Goal: Navigation & Orientation: Find specific page/section

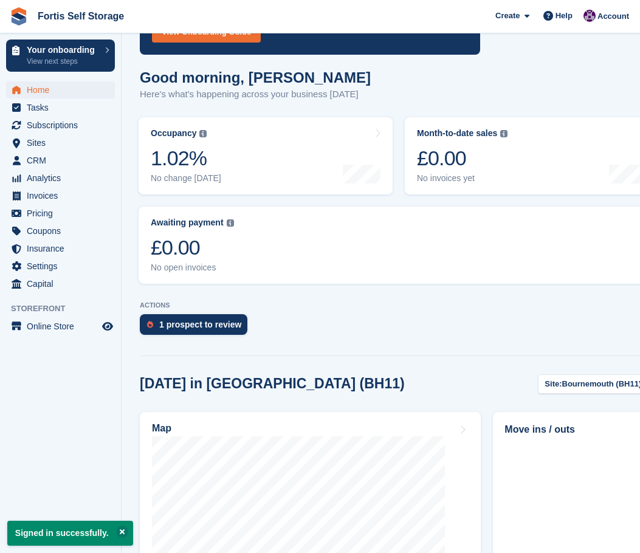
scroll to position [122, 0]
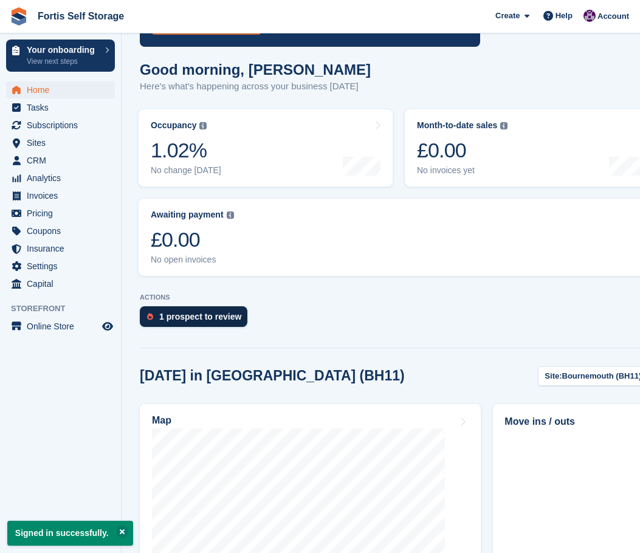
click at [208, 321] on div "1 prospect to review" at bounding box center [200, 317] width 82 height 10
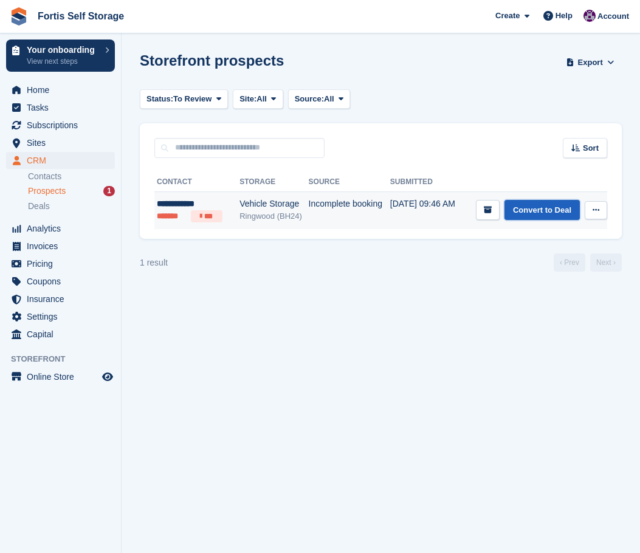
click at [556, 215] on link "Convert to Deal" at bounding box center [541, 210] width 75 height 20
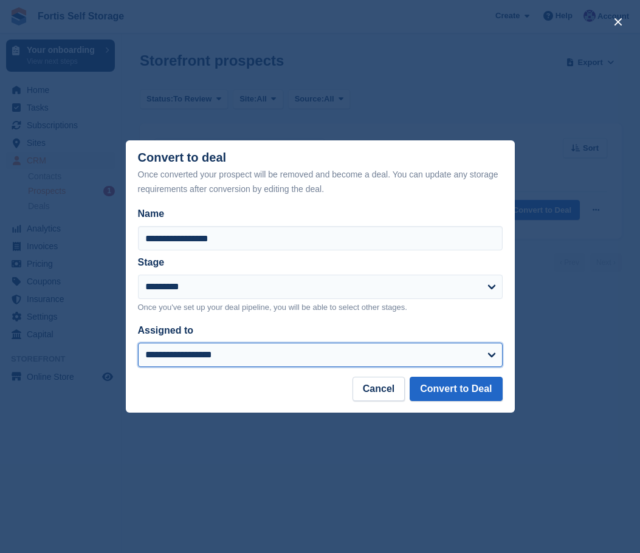
click at [279, 356] on select "**********" at bounding box center [320, 355] width 365 height 24
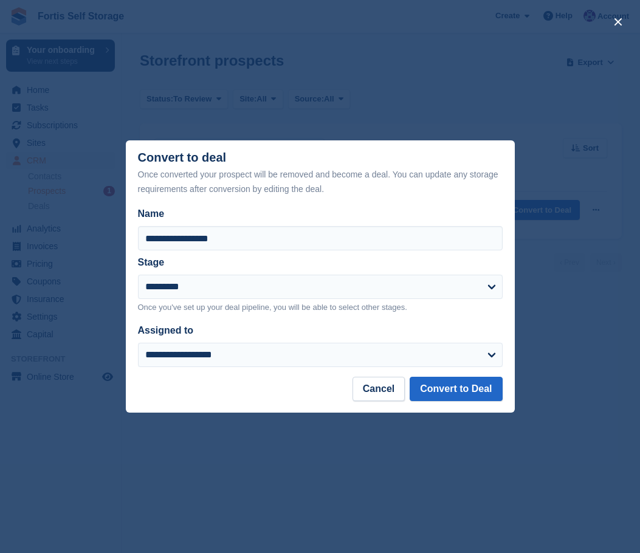
click at [308, 309] on p "Once you've set up your deal pipeline, you will be able to select other stages." at bounding box center [320, 307] width 365 height 12
click at [381, 386] on button "Cancel" at bounding box center [378, 389] width 52 height 24
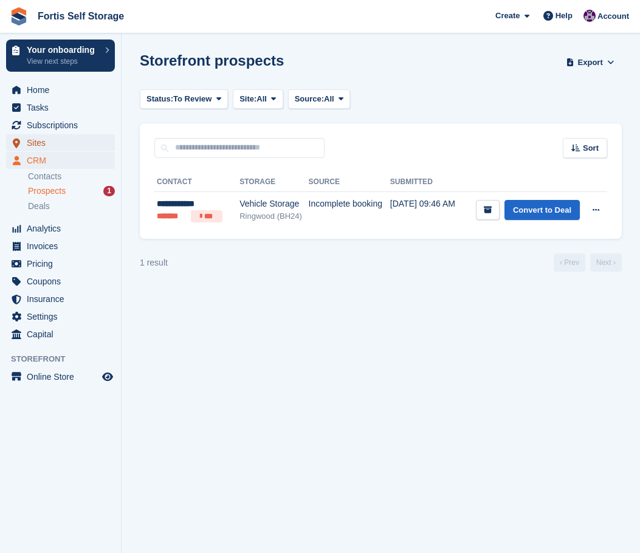
click at [55, 139] on span "Sites" at bounding box center [63, 142] width 73 height 17
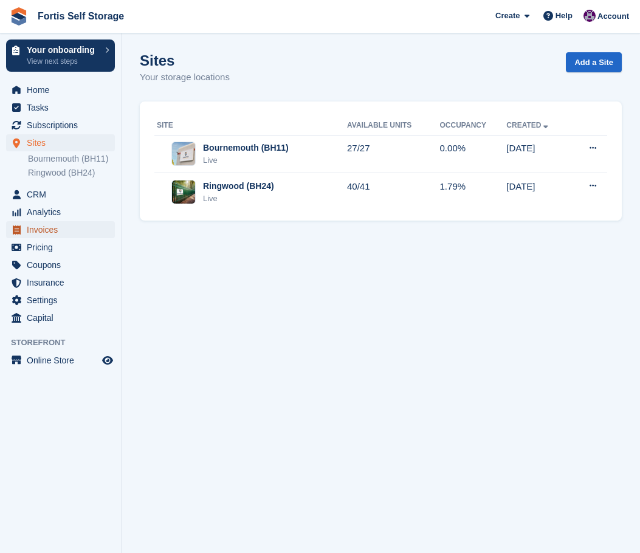
click at [47, 228] on span "Invoices" at bounding box center [63, 229] width 73 height 17
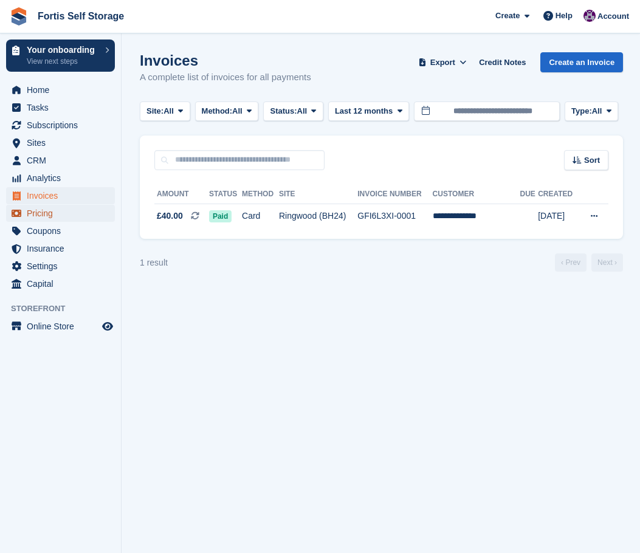
click at [49, 219] on span "Pricing" at bounding box center [63, 213] width 73 height 17
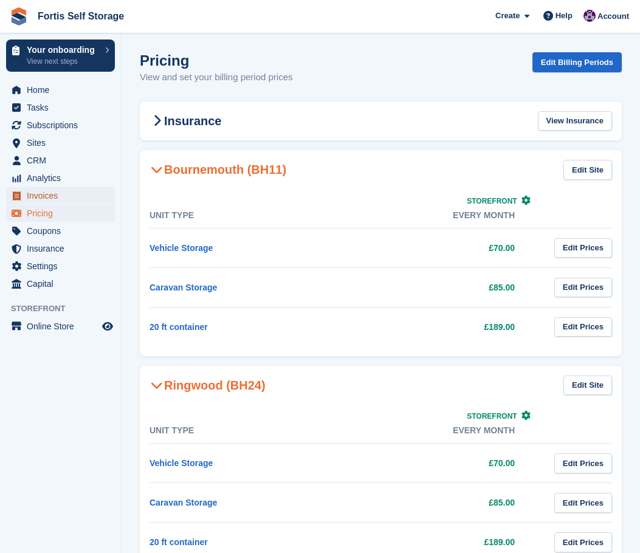
click at [53, 199] on span "Invoices" at bounding box center [63, 195] width 73 height 17
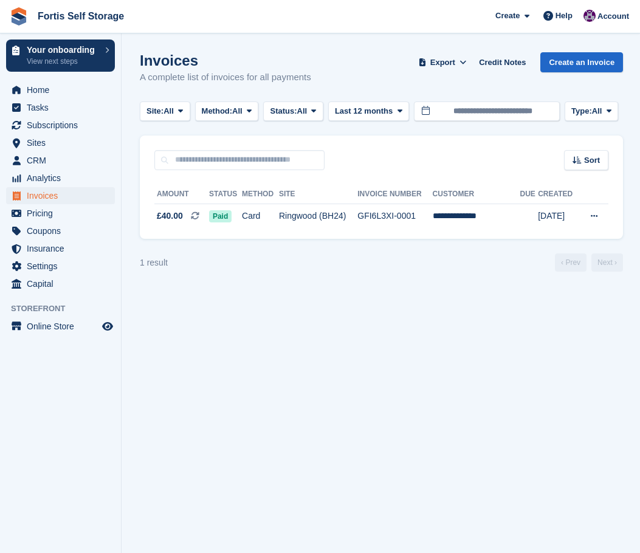
click at [361, 230] on div "**********" at bounding box center [381, 204] width 483 height 69
click at [357, 218] on td "Ringwood (BH24)" at bounding box center [318, 217] width 78 height 26
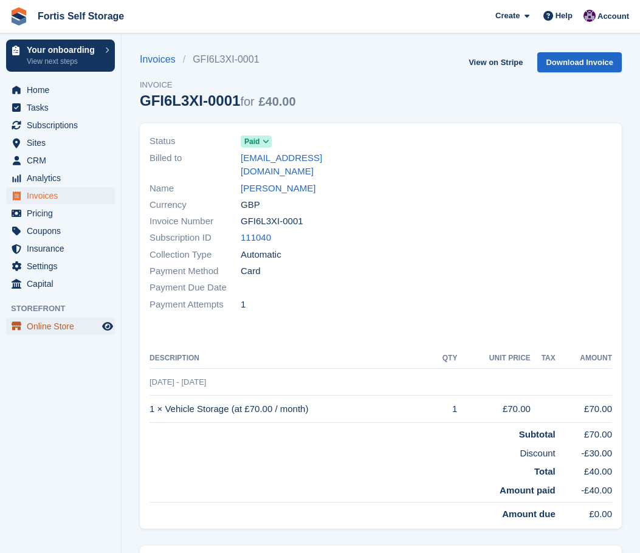
click at [67, 324] on span "Online Store" at bounding box center [63, 326] width 73 height 17
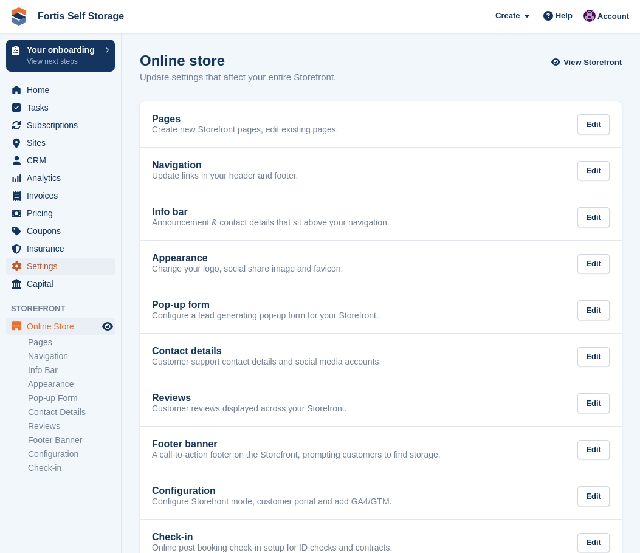
click at [42, 273] on span "Settings" at bounding box center [63, 266] width 73 height 17
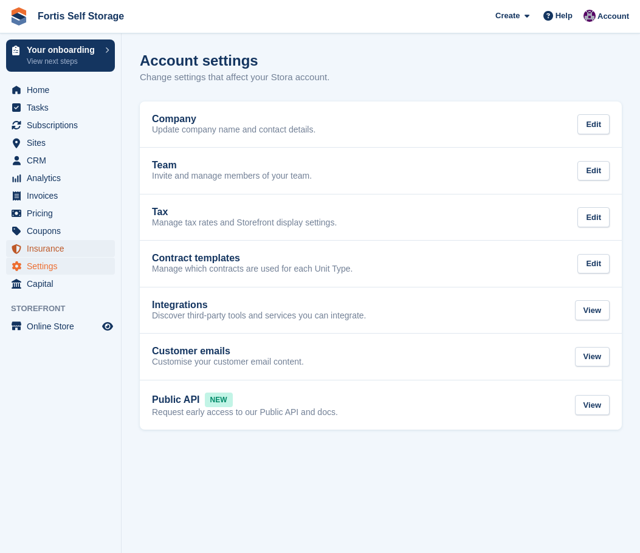
click at [47, 252] on span "Insurance" at bounding box center [63, 248] width 73 height 17
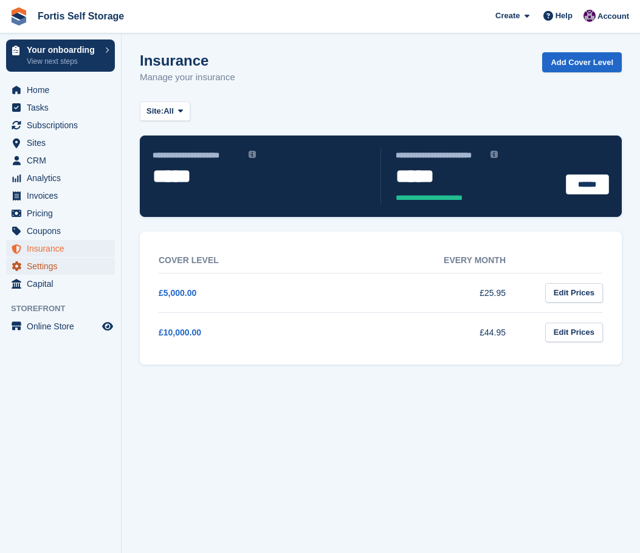
click at [50, 268] on span "Settings" at bounding box center [63, 266] width 73 height 17
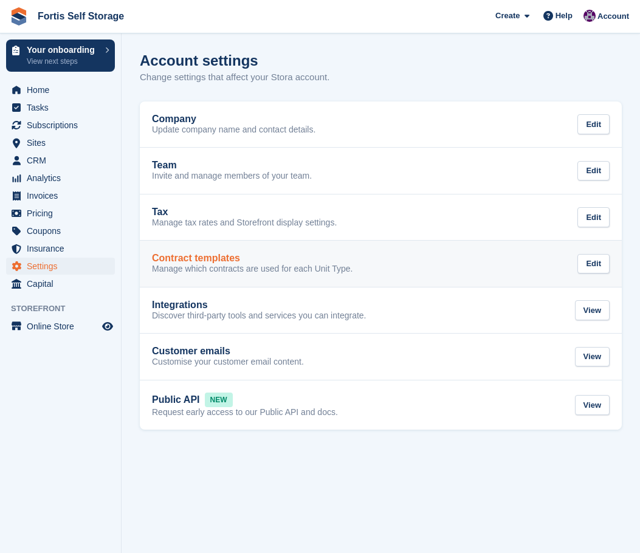
click at [216, 256] on h2 "Contract templates" at bounding box center [196, 258] width 88 height 11
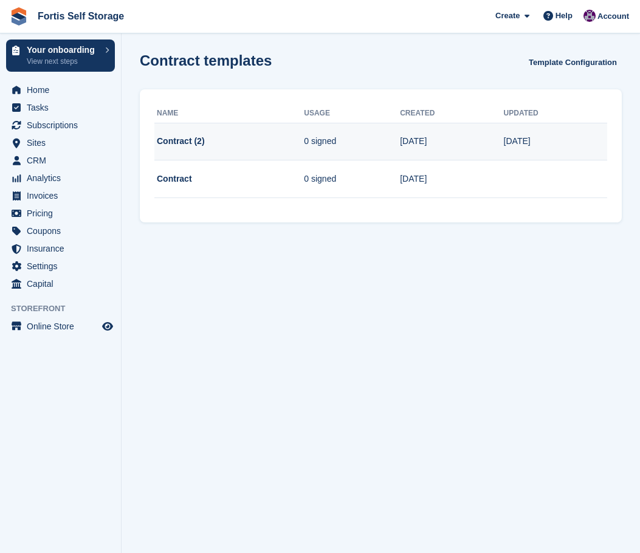
click at [275, 149] on td "Contract (2)" at bounding box center [228, 142] width 149 height 38
click at [194, 142] on td "Contract (2)" at bounding box center [228, 142] width 149 height 38
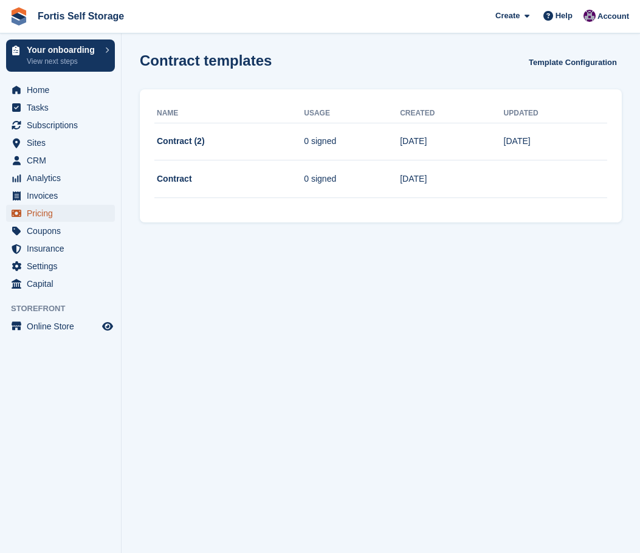
click at [55, 219] on span "Pricing" at bounding box center [63, 213] width 73 height 17
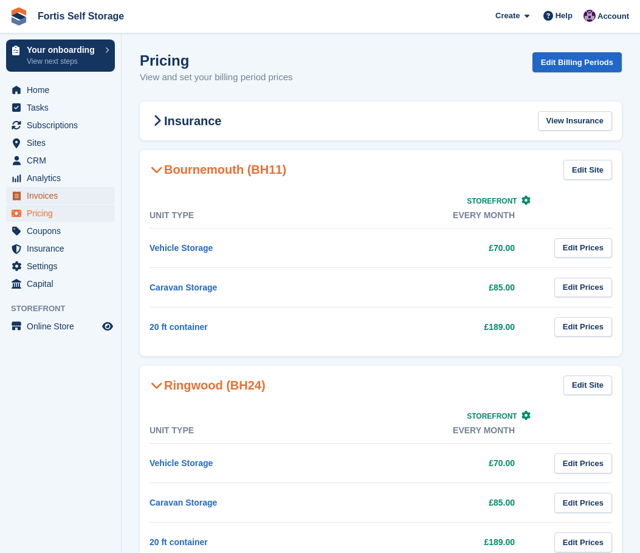
click at [58, 197] on span "Invoices" at bounding box center [63, 195] width 73 height 17
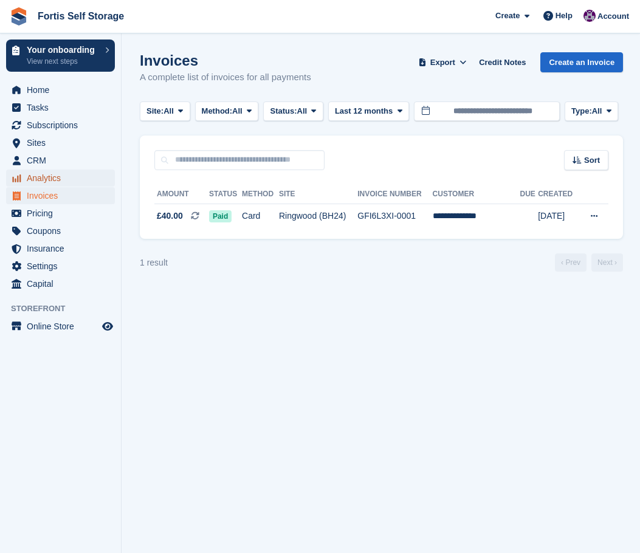
click at [54, 173] on span "Analytics" at bounding box center [63, 177] width 73 height 17
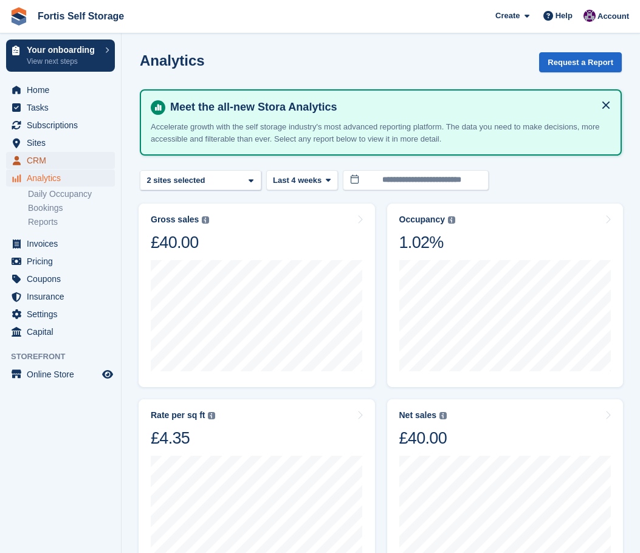
click at [53, 162] on span "CRM" at bounding box center [63, 160] width 73 height 17
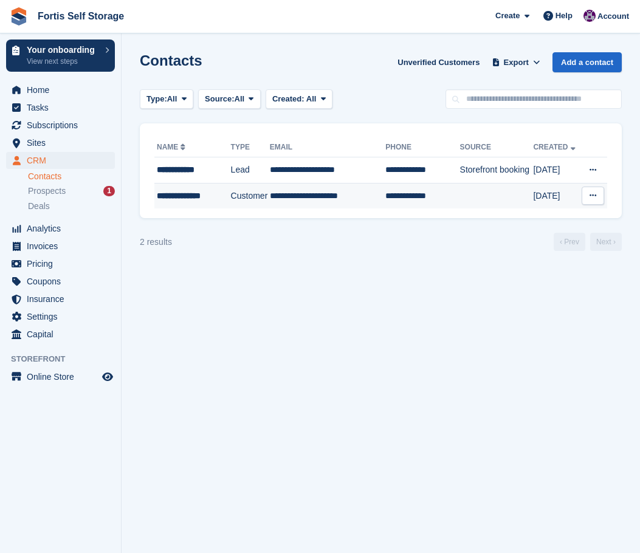
click at [341, 195] on td "**********" at bounding box center [328, 196] width 116 height 26
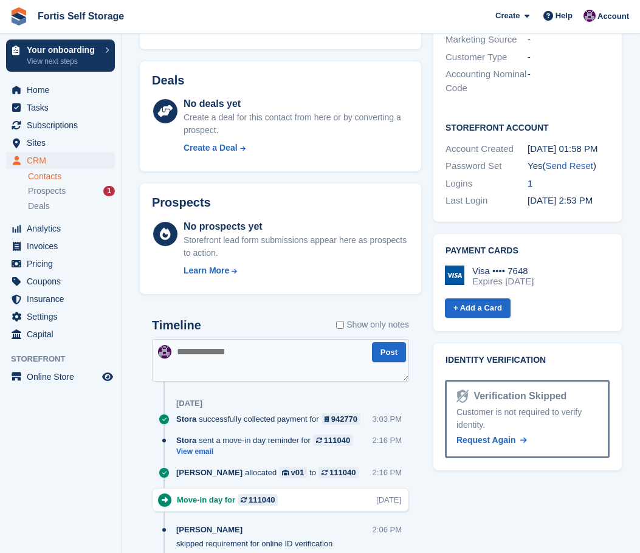
scroll to position [365, 0]
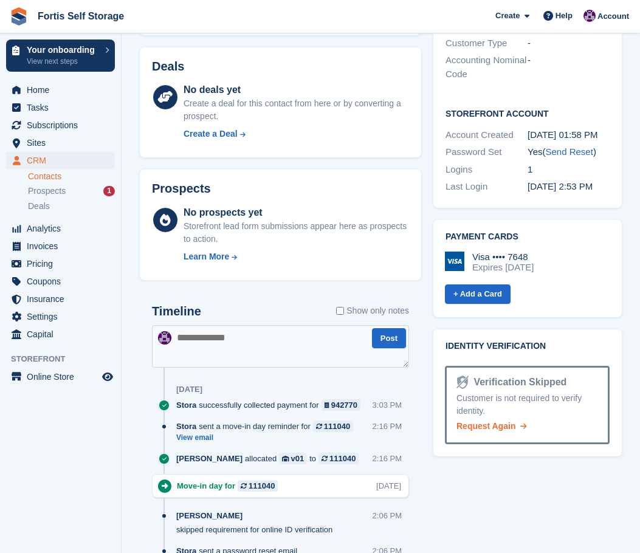
click at [488, 420] on link "Request Again" at bounding box center [491, 426] width 70 height 13
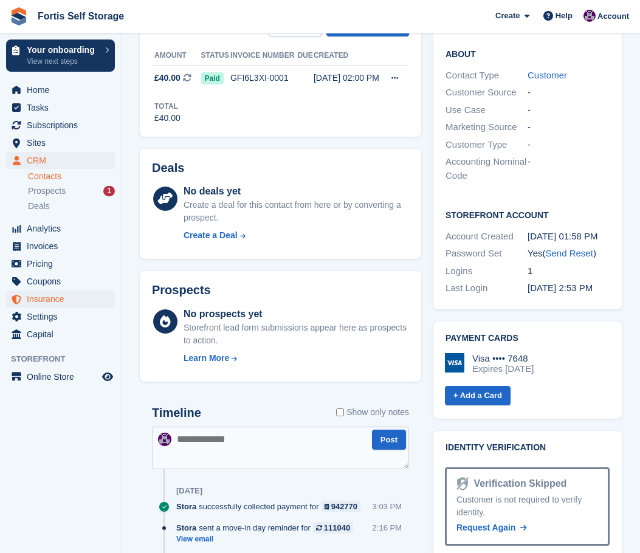
scroll to position [243, 0]
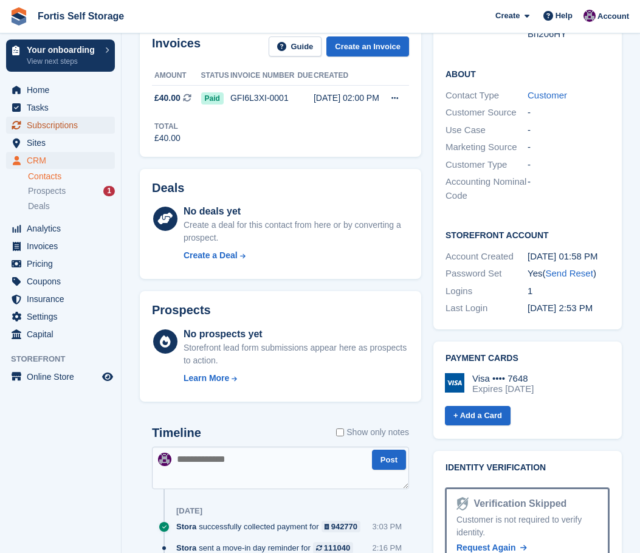
click at [58, 131] on span "Subscriptions" at bounding box center [63, 125] width 73 height 17
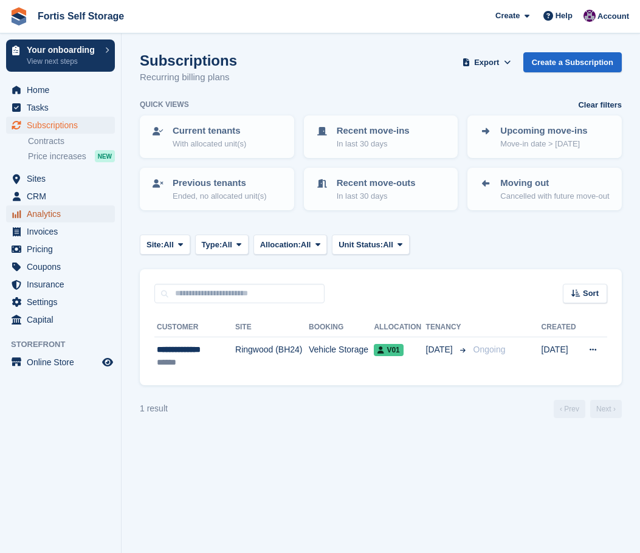
click at [51, 219] on span "Analytics" at bounding box center [63, 213] width 73 height 17
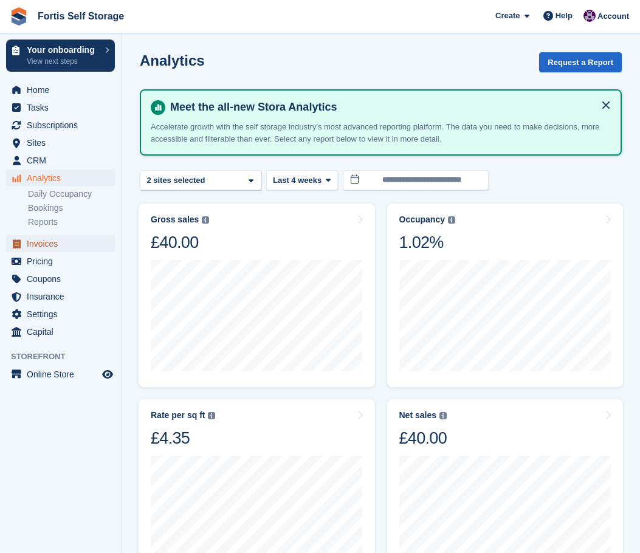
click at [56, 242] on span "Invoices" at bounding box center [63, 243] width 73 height 17
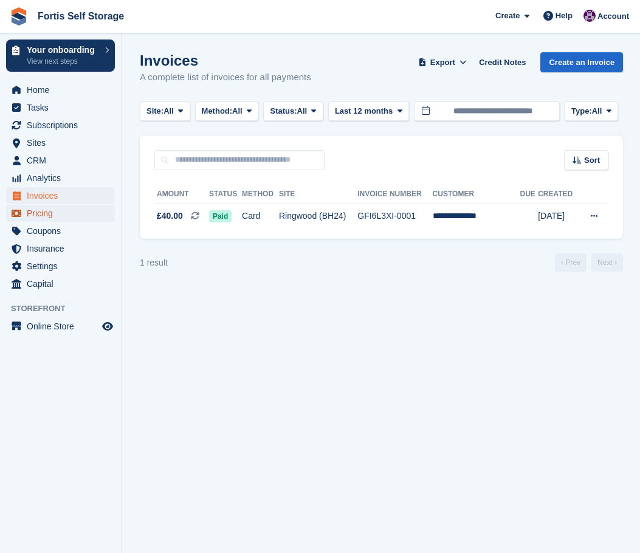
click at [58, 220] on span "Pricing" at bounding box center [63, 213] width 73 height 17
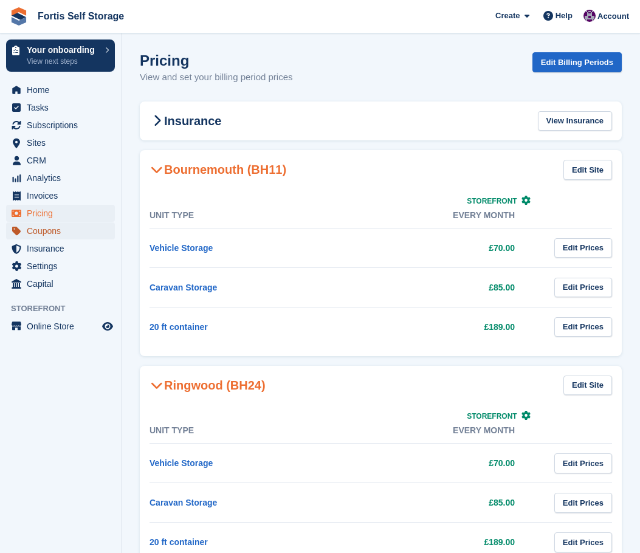
click at [56, 231] on span "Coupons" at bounding box center [63, 230] width 73 height 17
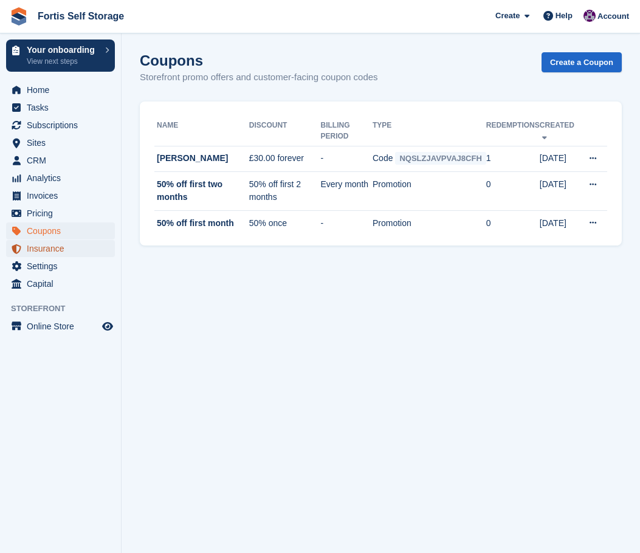
click at [55, 249] on span "Insurance" at bounding box center [63, 248] width 73 height 17
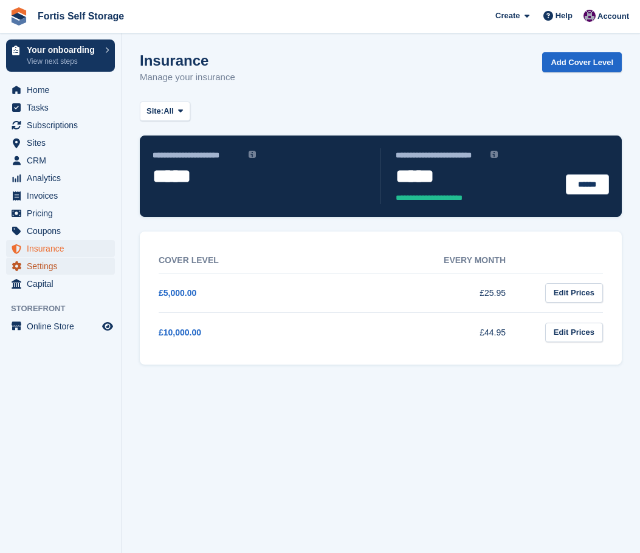
click at [52, 265] on span "Settings" at bounding box center [63, 266] width 73 height 17
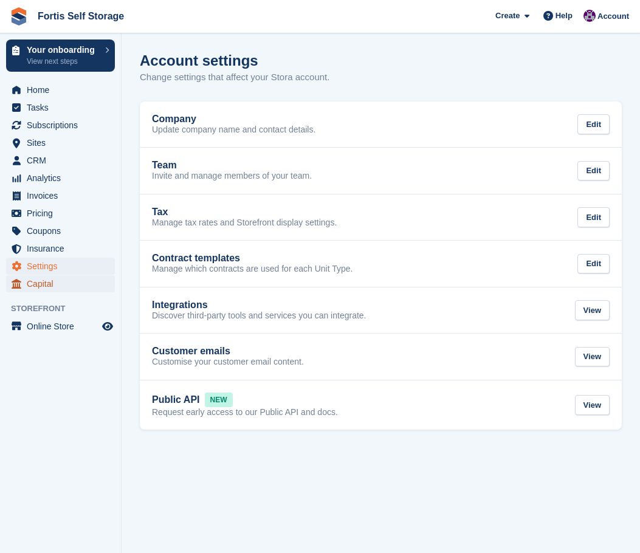
click at [52, 281] on span "Capital" at bounding box center [63, 283] width 73 height 17
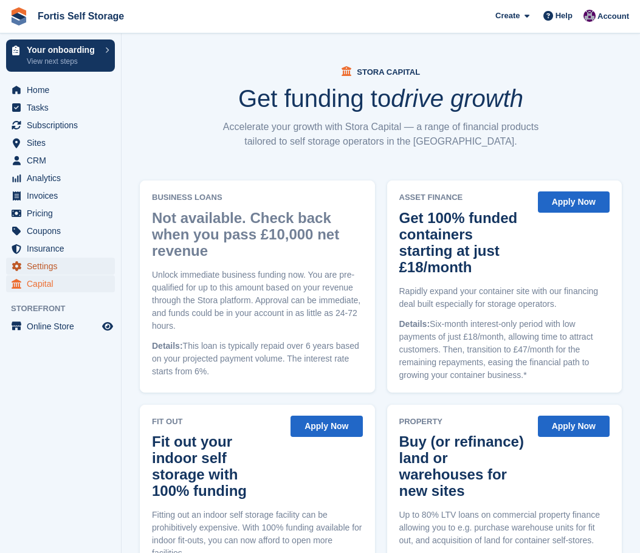
click at [51, 268] on span "Settings" at bounding box center [63, 266] width 73 height 17
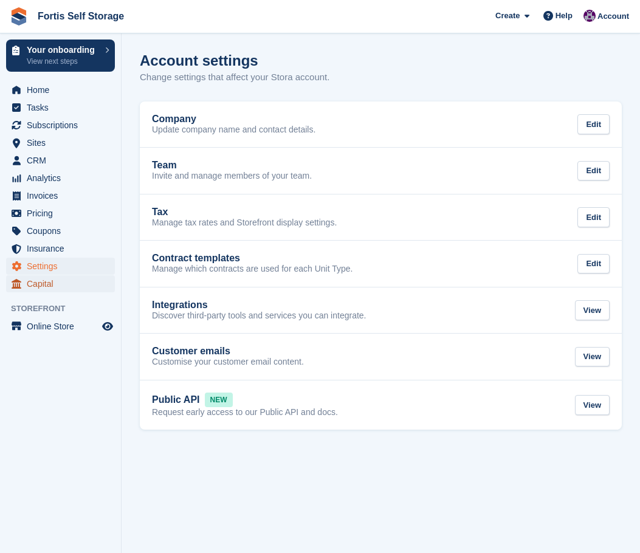
click at [54, 285] on span "Capital" at bounding box center [63, 283] width 73 height 17
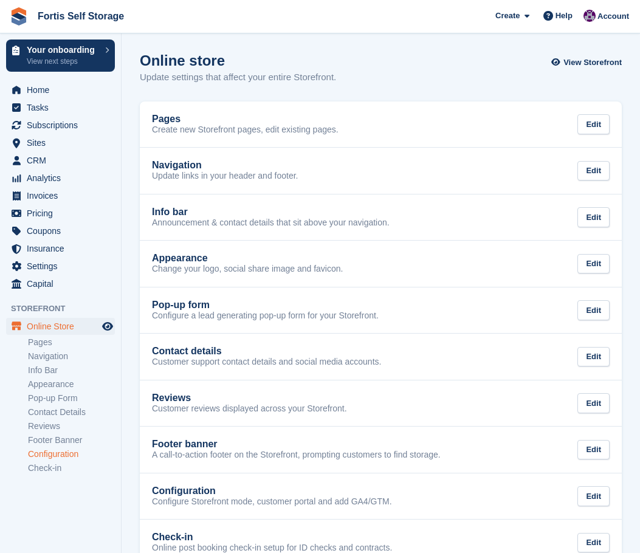
click at [59, 457] on link "Configuration" at bounding box center [71, 454] width 87 height 12
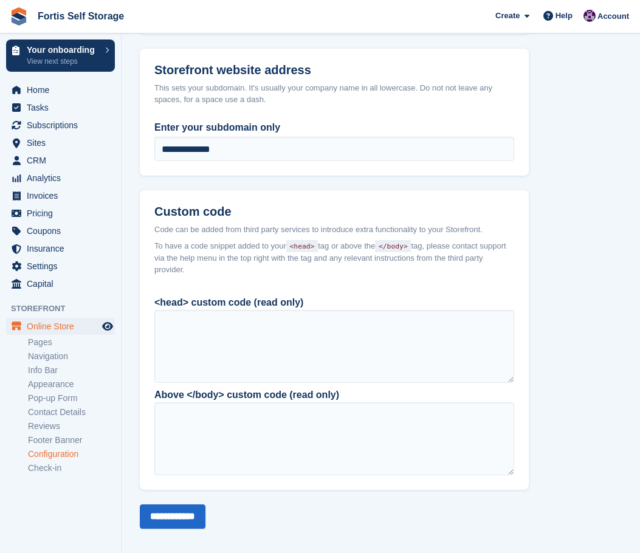
scroll to position [896, 0]
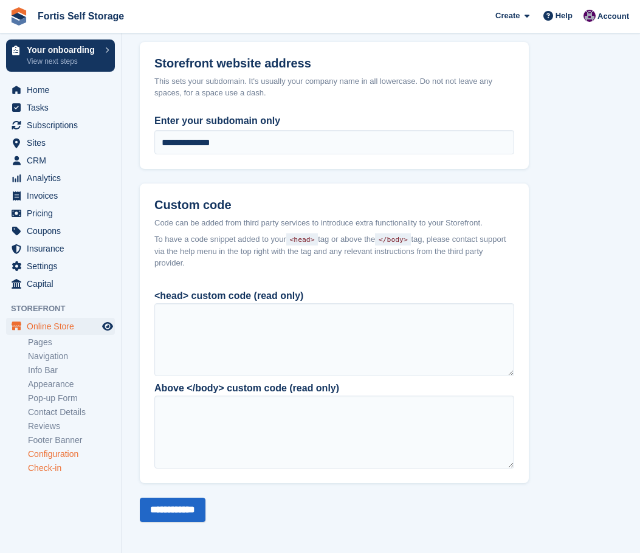
click at [52, 467] on link "Check-in" at bounding box center [71, 468] width 87 height 12
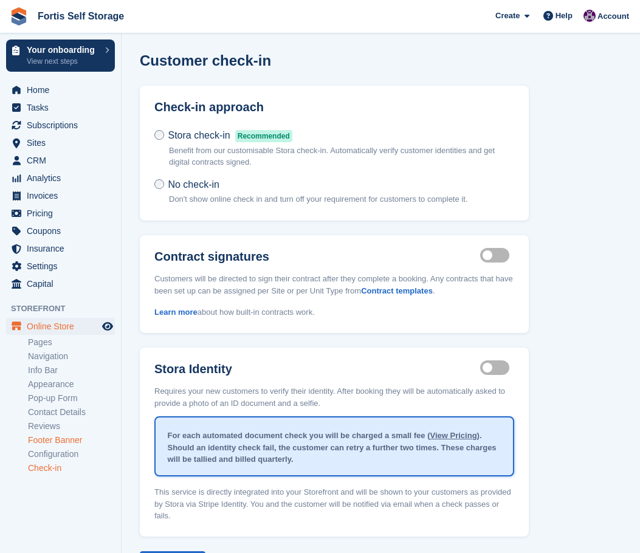
click at [58, 441] on link "Footer Banner" at bounding box center [71, 440] width 87 height 12
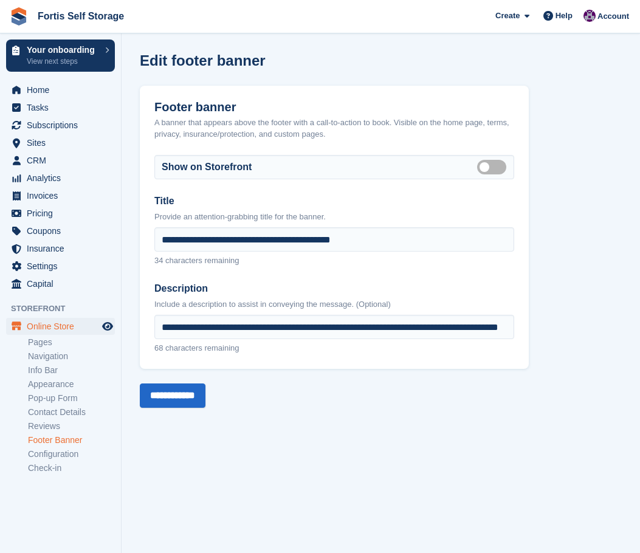
click at [59, 429] on link "Reviews" at bounding box center [71, 426] width 87 height 12
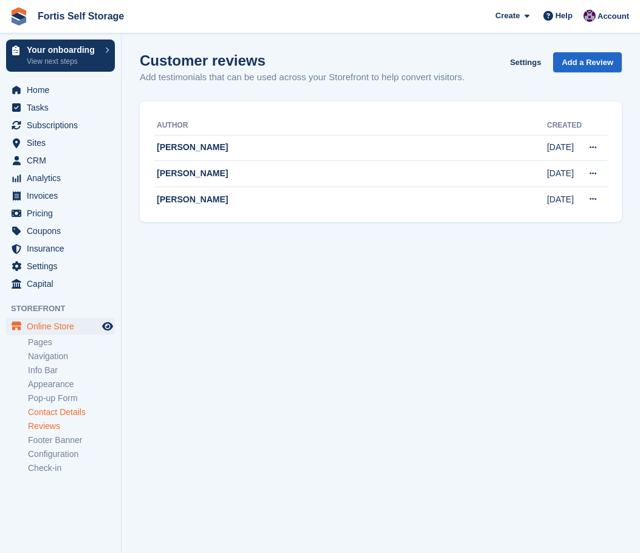
click at [61, 417] on link "Contact Details" at bounding box center [71, 412] width 87 height 12
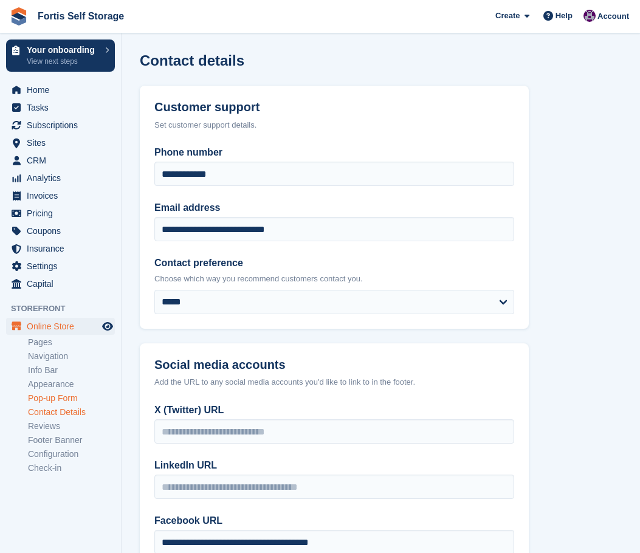
click at [62, 399] on link "Pop-up Form" at bounding box center [71, 398] width 87 height 12
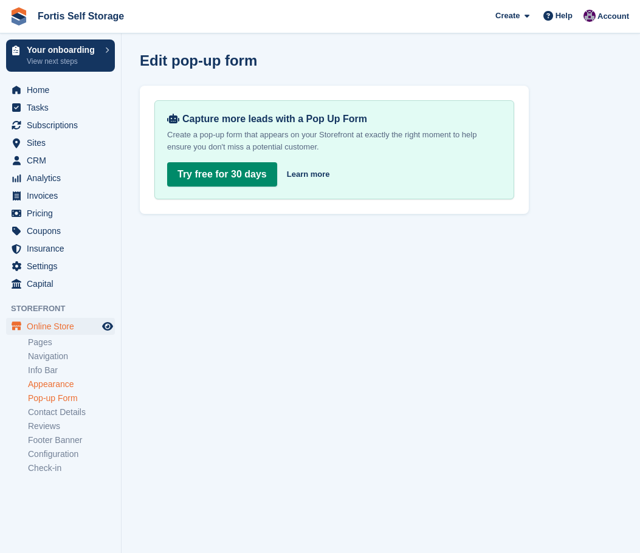
click at [63, 382] on link "Appearance" at bounding box center [71, 384] width 87 height 12
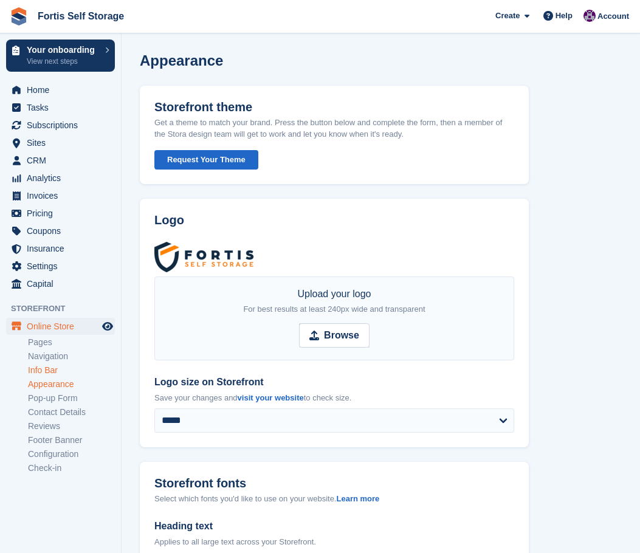
click at [62, 366] on link "Info Bar" at bounding box center [71, 371] width 87 height 12
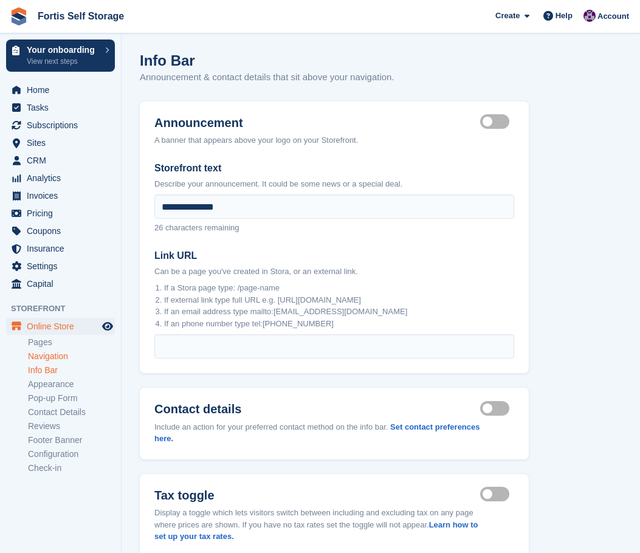
click at [62, 358] on link "Navigation" at bounding box center [71, 357] width 87 height 12
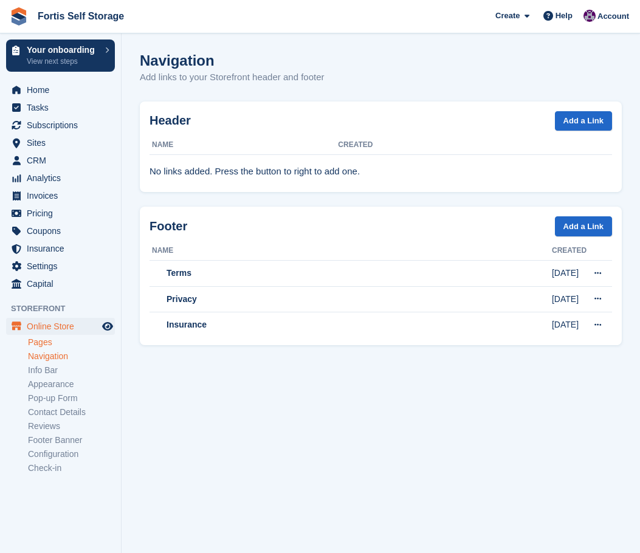
click at [61, 345] on link "Pages" at bounding box center [71, 343] width 87 height 12
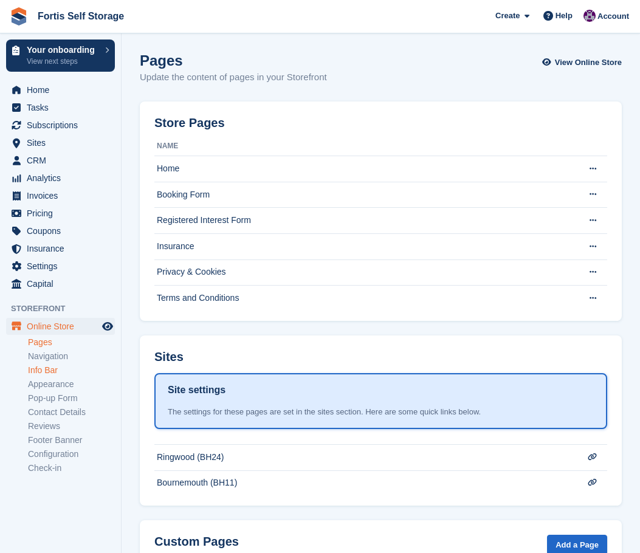
click at [51, 369] on link "Info Bar" at bounding box center [71, 371] width 87 height 12
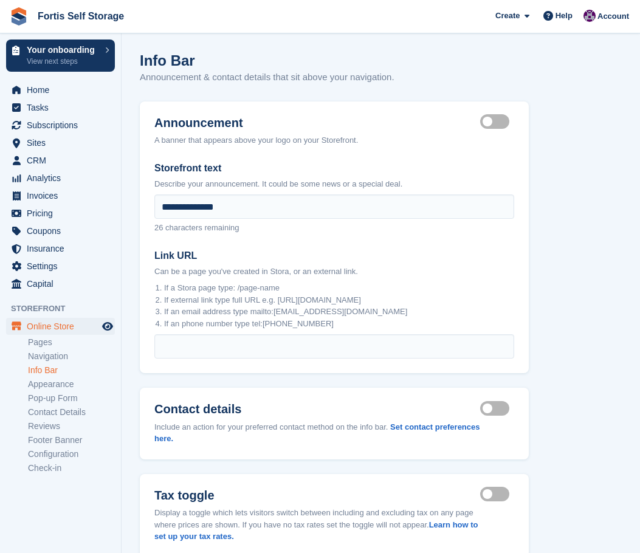
click at [59, 354] on link "Navigation" at bounding box center [71, 357] width 87 height 12
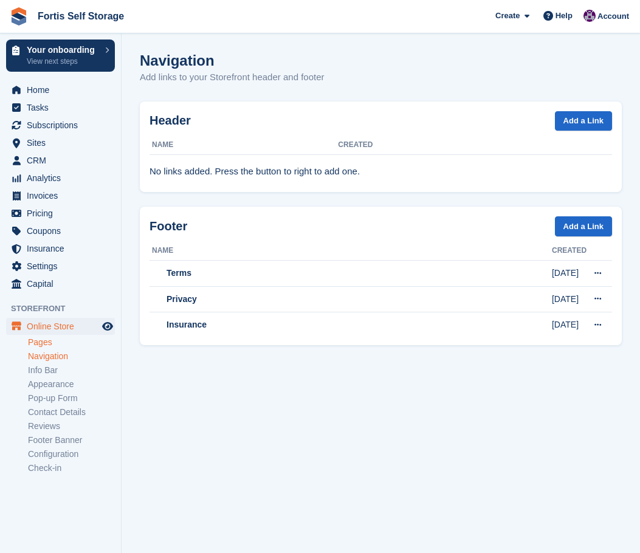
click at [58, 342] on link "Pages" at bounding box center [71, 343] width 87 height 12
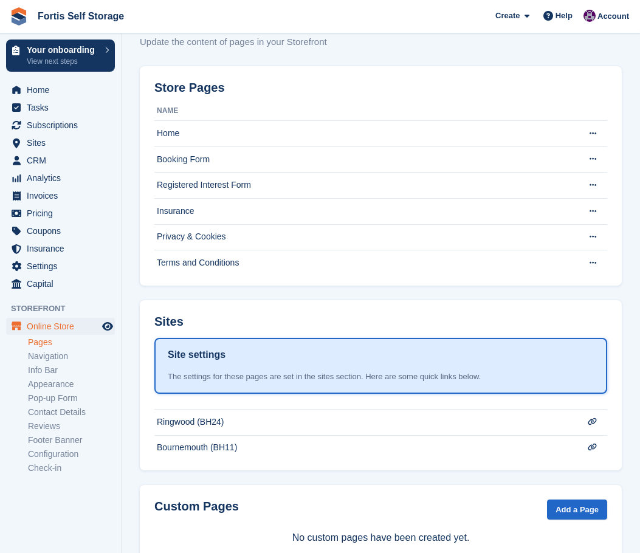
scroll to position [72, 0]
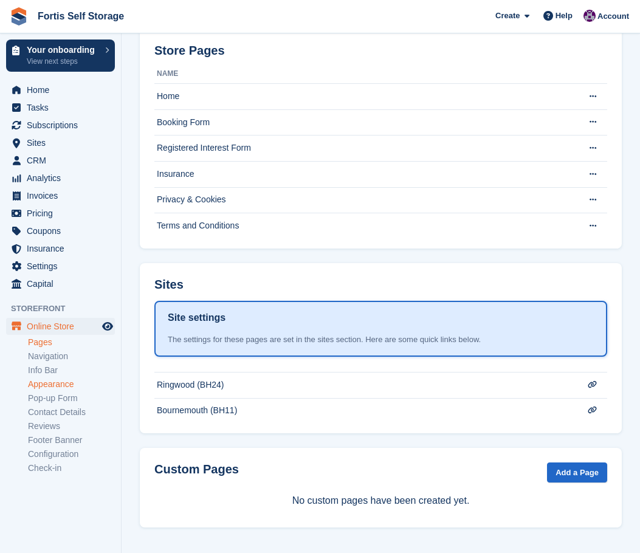
click at [77, 387] on link "Appearance" at bounding box center [71, 384] width 87 height 12
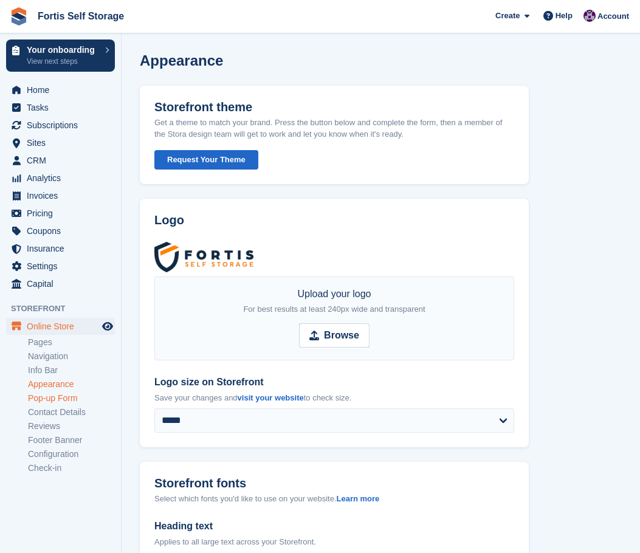
click at [71, 397] on link "Pop-up Form" at bounding box center [71, 398] width 87 height 12
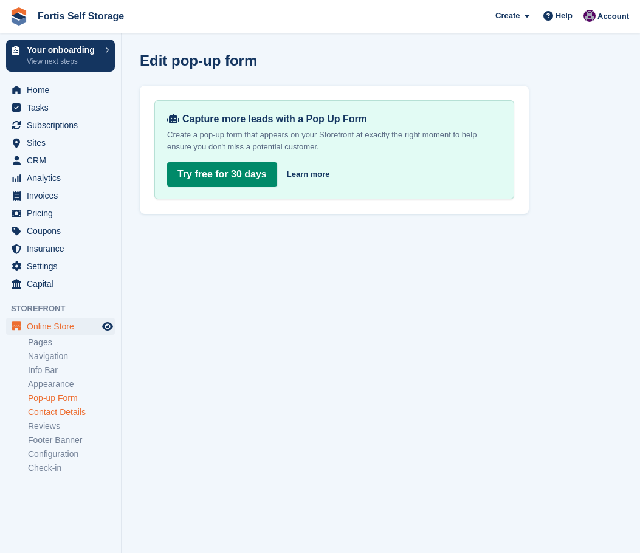
click at [70, 413] on link "Contact Details" at bounding box center [71, 412] width 87 height 12
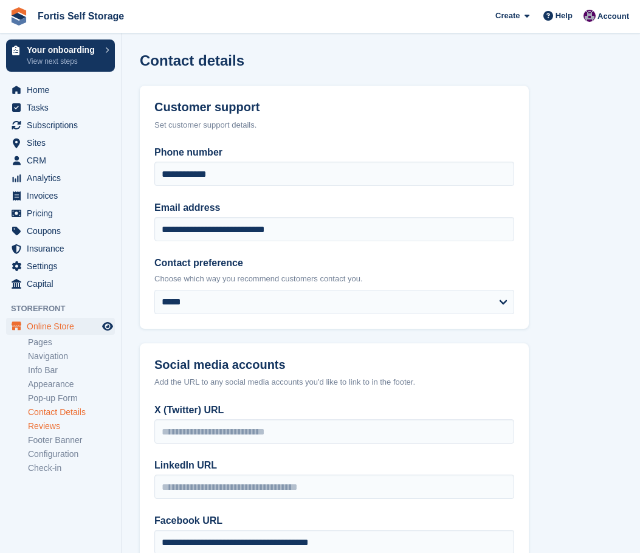
click at [66, 423] on link "Reviews" at bounding box center [71, 426] width 87 height 12
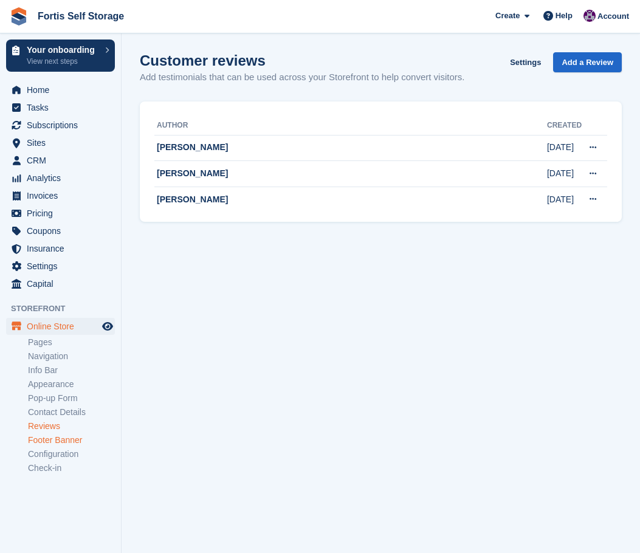
click at [68, 440] on link "Footer Banner" at bounding box center [71, 440] width 87 height 12
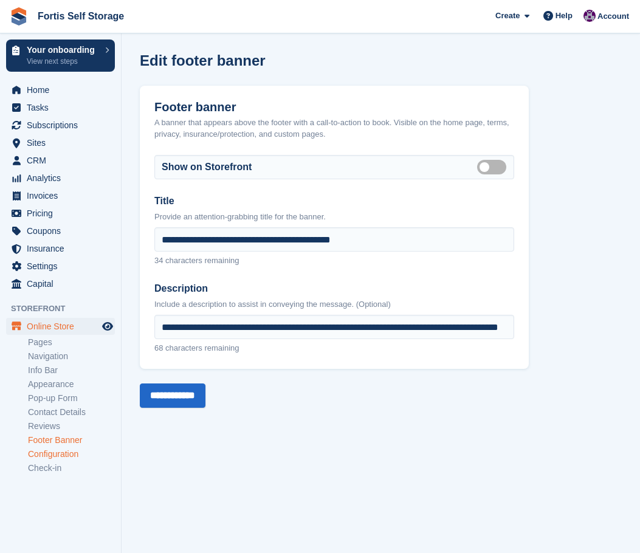
click at [69, 457] on link "Configuration" at bounding box center [71, 454] width 87 height 12
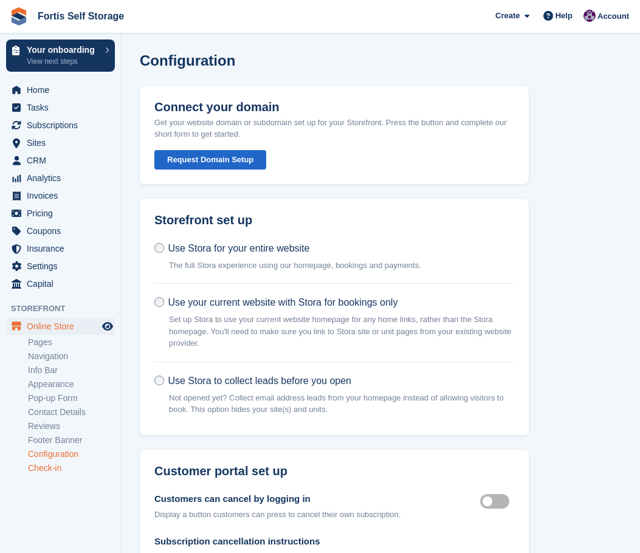
click at [68, 467] on link "Check-in" at bounding box center [71, 468] width 87 height 12
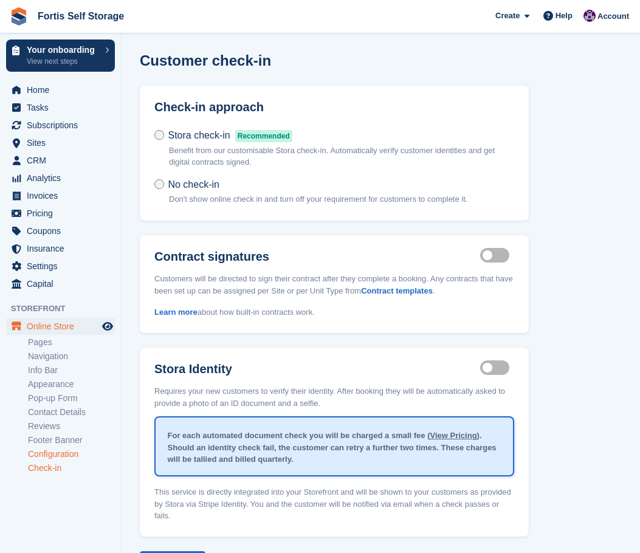
click at [70, 454] on link "Configuration" at bounding box center [71, 454] width 87 height 12
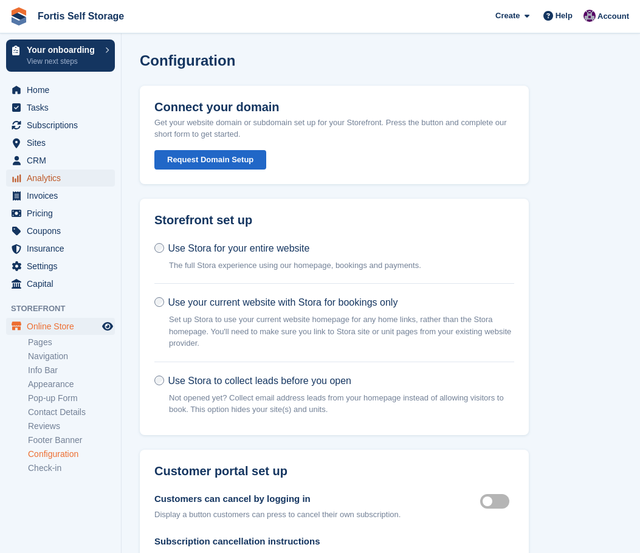
click at [48, 180] on span "Analytics" at bounding box center [63, 177] width 73 height 17
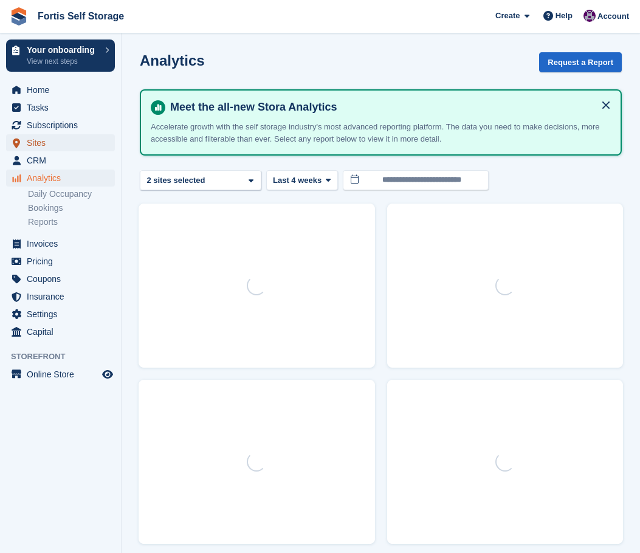
click at [52, 146] on span "Sites" at bounding box center [63, 142] width 73 height 17
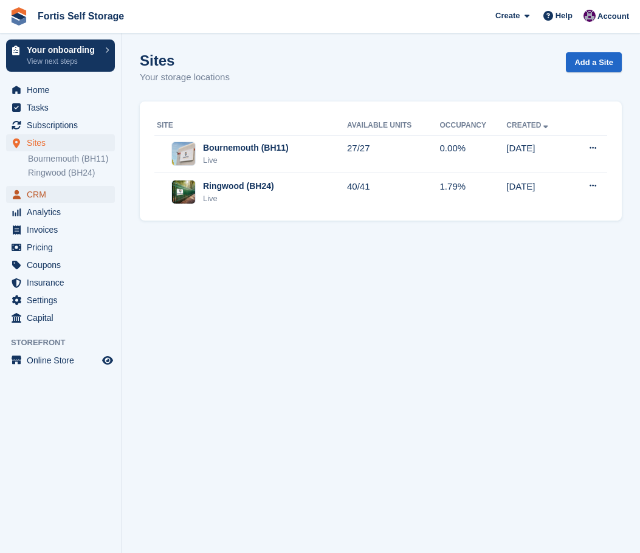
click at [48, 193] on span "CRM" at bounding box center [63, 194] width 73 height 17
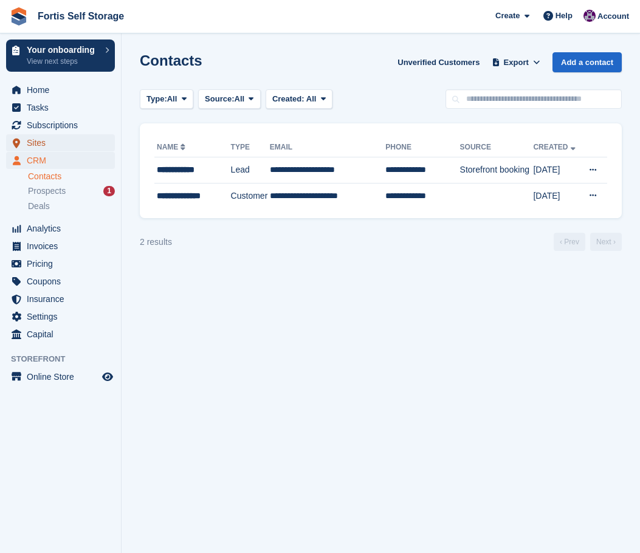
click at [53, 139] on span "Sites" at bounding box center [63, 142] width 73 height 17
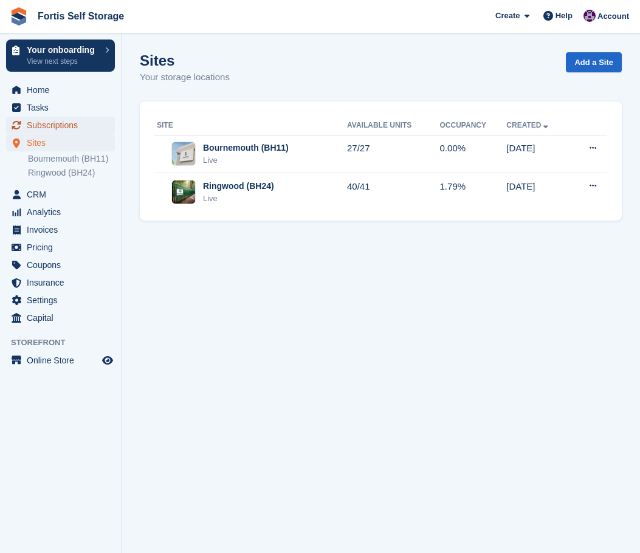
click at [57, 128] on span "Subscriptions" at bounding box center [63, 125] width 73 height 17
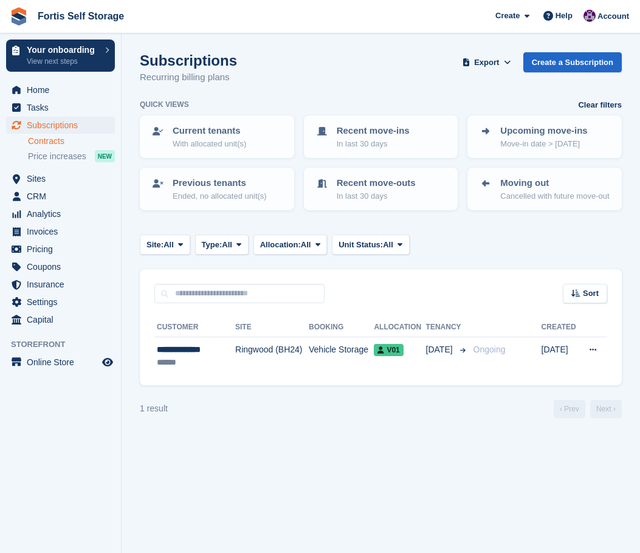
click at [64, 144] on link "Contracts" at bounding box center [71, 141] width 87 height 12
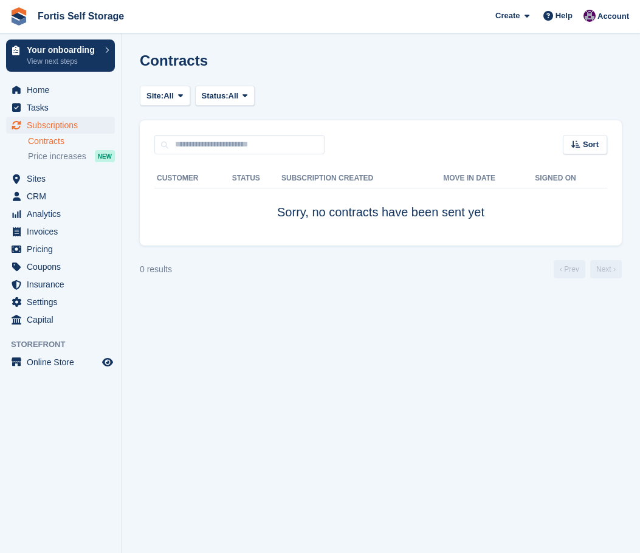
click at [386, 238] on div "Customer Status Subscription created Move in date Signed on Sorry, no contracts…" at bounding box center [381, 199] width 482 height 91
click at [352, 224] on td "Sorry, no contracts have been sent yet" at bounding box center [380, 212] width 453 height 48
click at [348, 221] on td "Sorry, no contracts have been sent yet" at bounding box center [380, 212] width 453 height 48
click at [346, 219] on span "Sorry, no contracts have been sent yet" at bounding box center [380, 211] width 207 height 13
type textarea "*********"
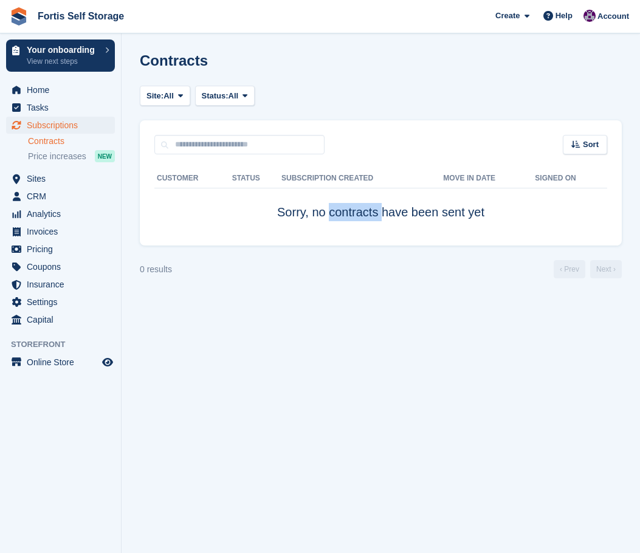
click at [346, 219] on span "Sorry, no contracts have been sent yet" at bounding box center [380, 211] width 207 height 13
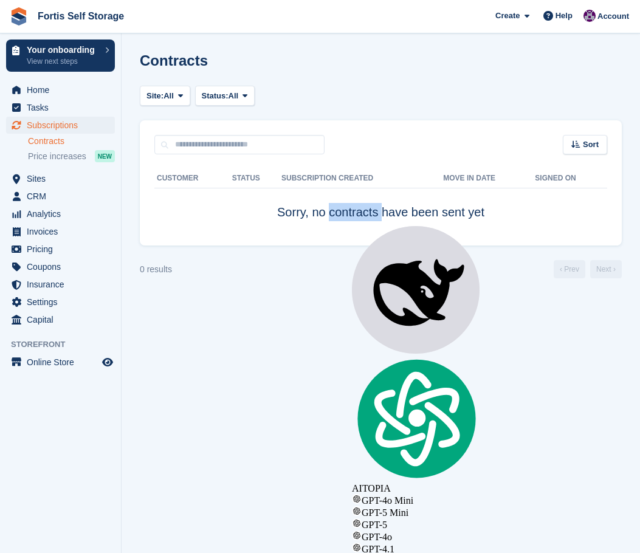
click at [345, 218] on span "Sorry, no contracts have been sent yet" at bounding box center [380, 211] width 207 height 13
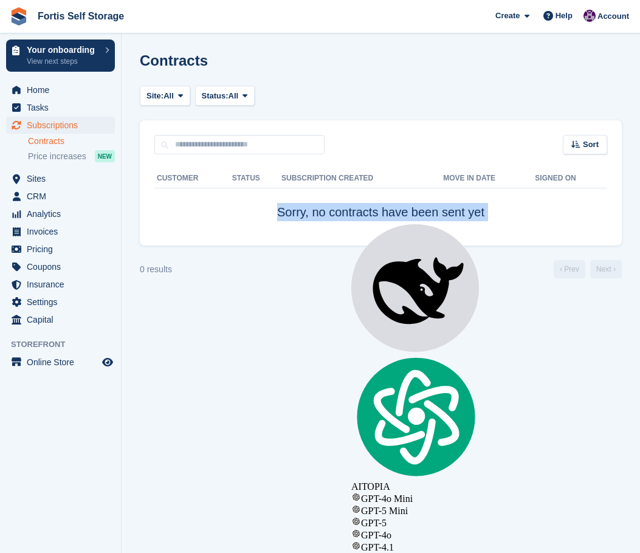
click at [345, 218] on span "Sorry, no contracts have been sent yet" at bounding box center [380, 211] width 207 height 13
click at [342, 217] on span "Sorry, no contracts have been sent yet" at bounding box center [380, 211] width 207 height 13
click at [314, 227] on td "Sorry, no contracts have been sent yet" at bounding box center [380, 212] width 453 height 48
click at [312, 227] on td "Sorry, no contracts have been sent yet" at bounding box center [380, 212] width 453 height 48
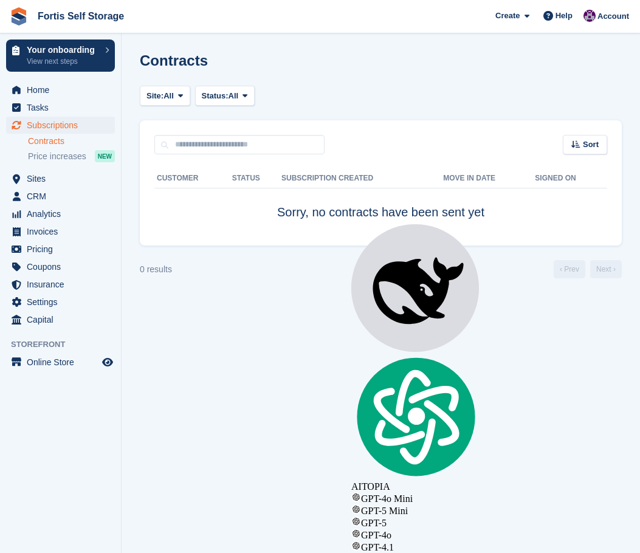
click at [303, 267] on div "0 results ‹ Prev Next ›" at bounding box center [381, 269] width 482 height 18
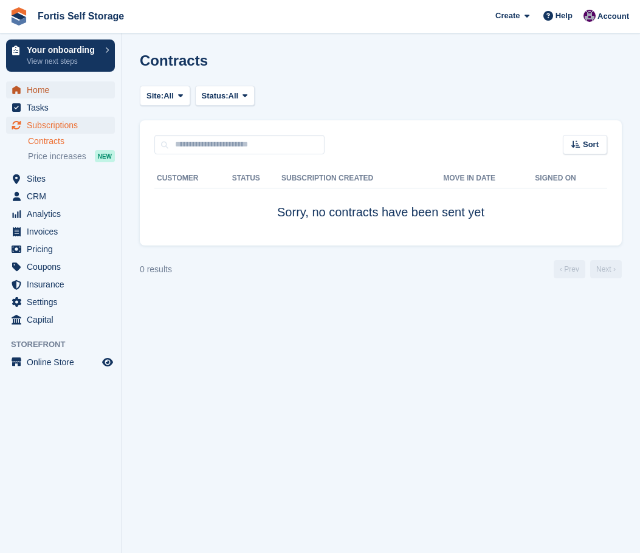
click at [61, 97] on span "Home" at bounding box center [63, 89] width 73 height 17
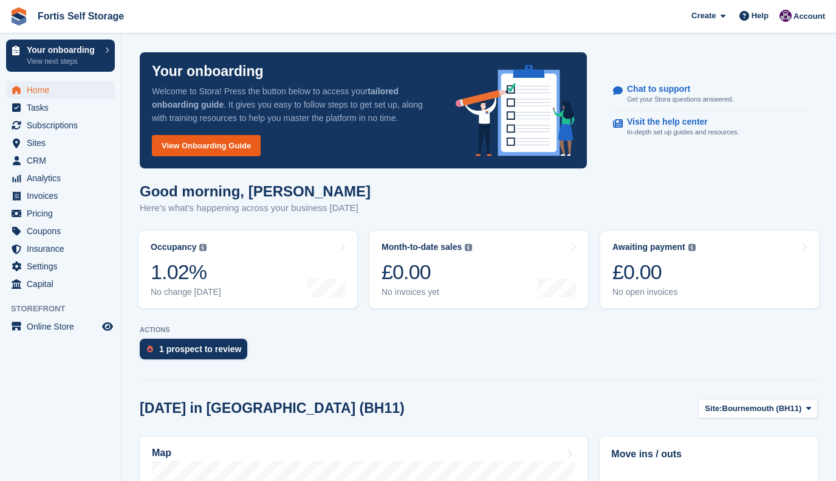
click at [239, 149] on link "View Onboarding Guide" at bounding box center [206, 145] width 109 height 21
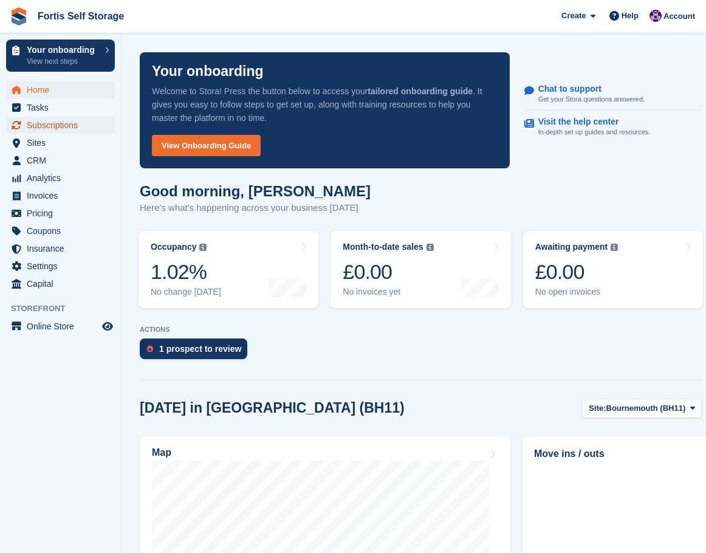
click at [62, 132] on span "Subscriptions" at bounding box center [63, 125] width 73 height 17
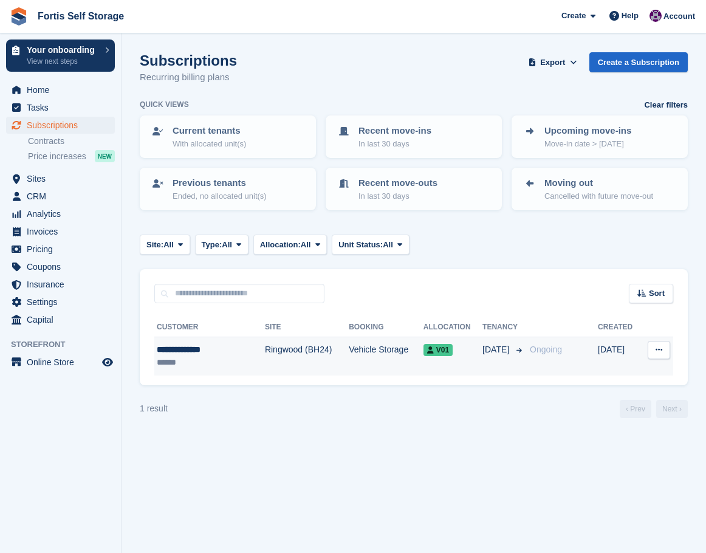
click at [663, 354] on button at bounding box center [659, 350] width 22 height 18
click at [623, 371] on p "View customer" at bounding box center [612, 374] width 106 height 16
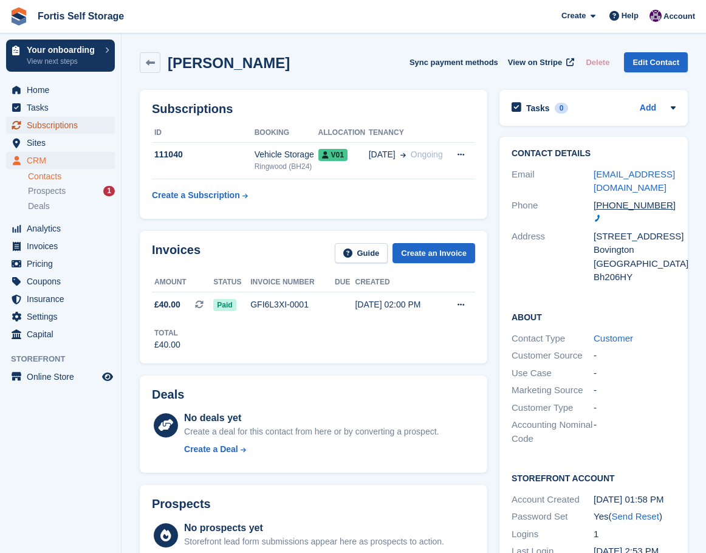
click at [61, 128] on span "Subscriptions" at bounding box center [63, 125] width 73 height 17
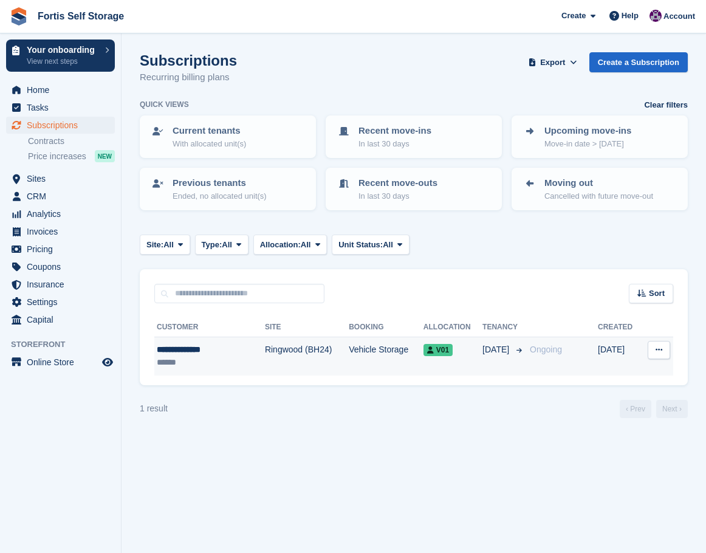
click at [656, 352] on icon at bounding box center [659, 350] width 7 height 8
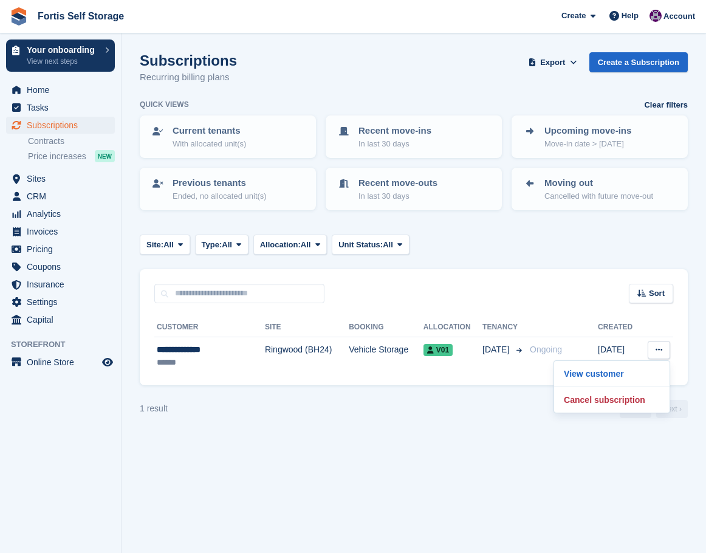
click at [419, 471] on section "Subscriptions Recurring billing plans Export Export Subscriptions Export a CSV …" at bounding box center [414, 276] width 584 height 553
click at [106, 364] on icon "Preview store" at bounding box center [107, 362] width 11 height 10
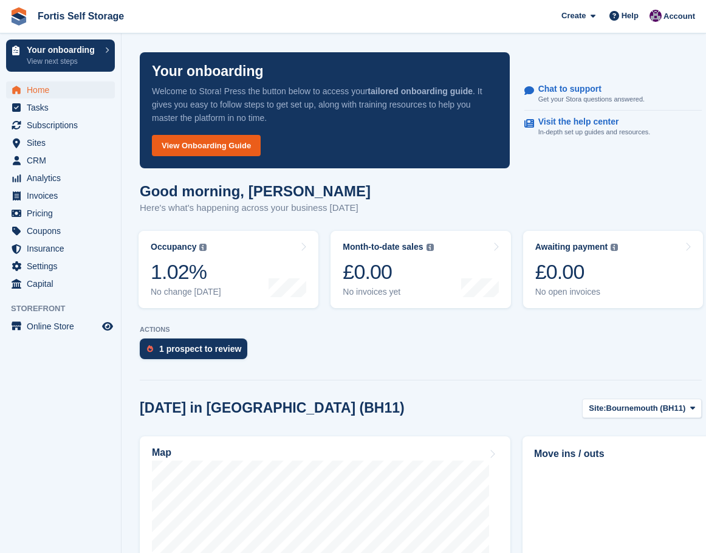
click at [242, 150] on link "View Onboarding Guide" at bounding box center [206, 145] width 109 height 21
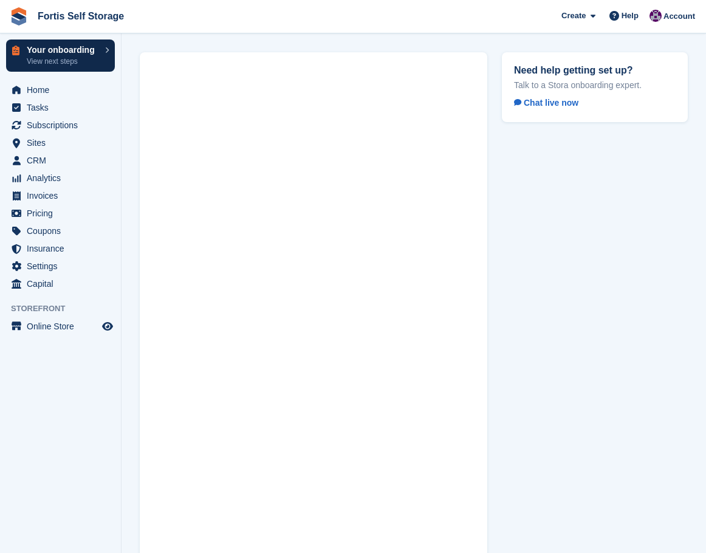
click at [80, 51] on p "Your onboarding" at bounding box center [63, 50] width 72 height 9
